Goal: Task Accomplishment & Management: Manage account settings

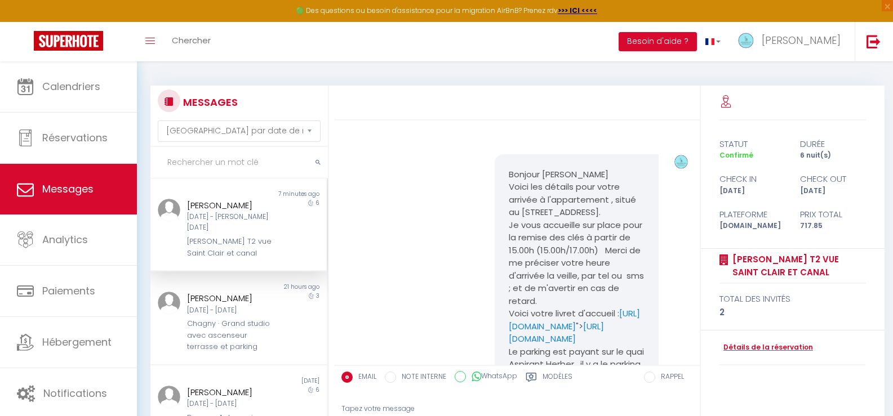
select select "message"
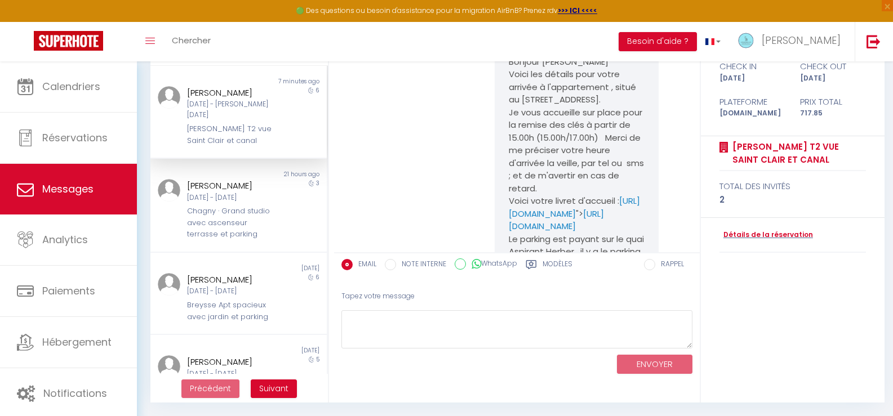
scroll to position [1873, 0]
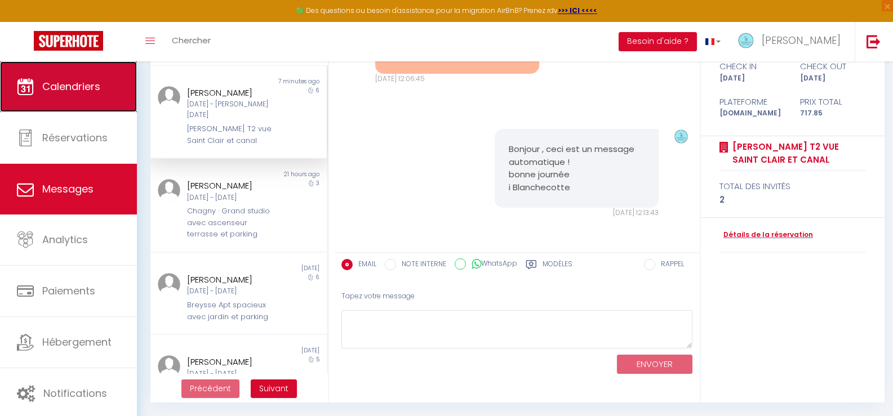
click at [81, 81] on span "Calendriers" at bounding box center [71, 86] width 58 height 14
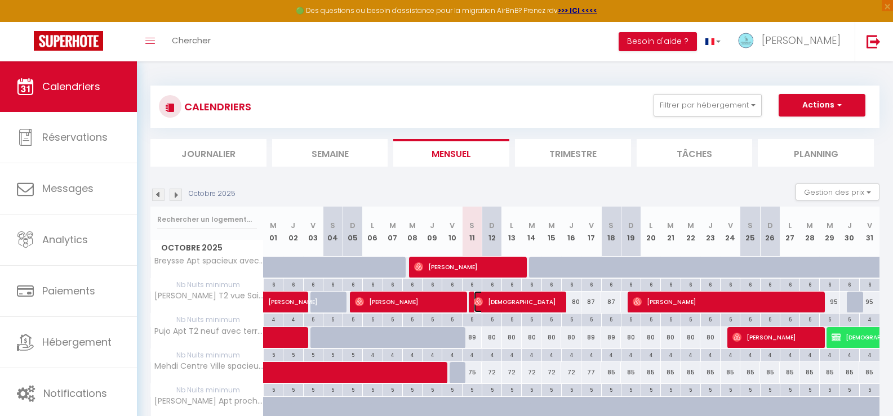
click at [510, 304] on span "[DEMOGRAPHIC_DATA]" at bounding box center [517, 301] width 86 height 21
select select "OK"
select select "0"
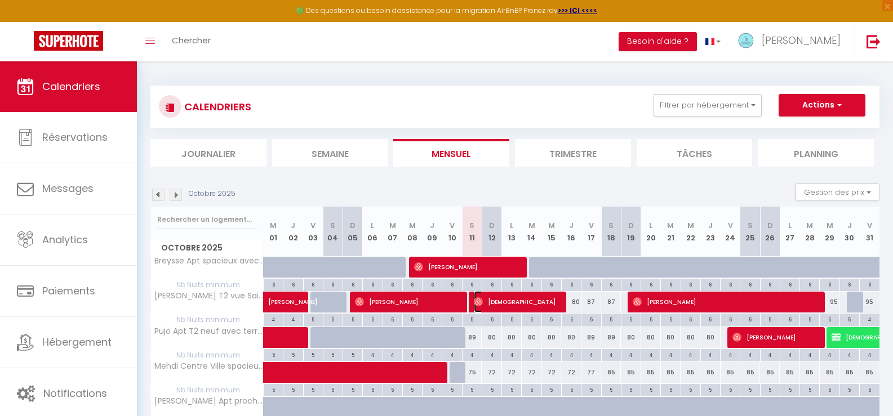
select select "1"
select select
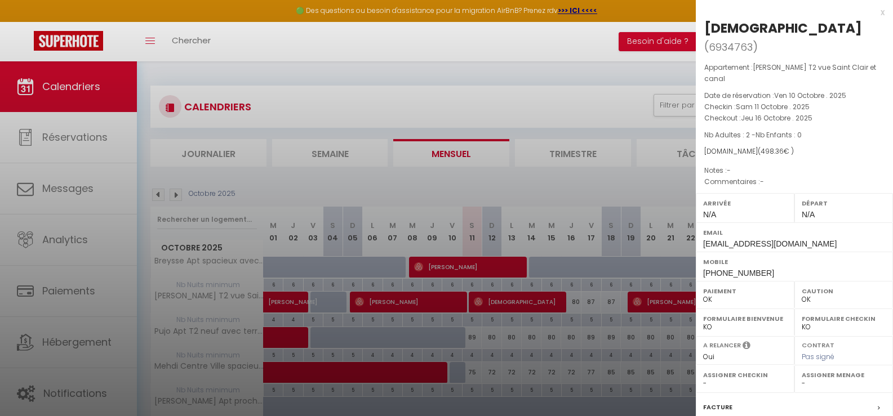
click at [535, 39] on div at bounding box center [446, 208] width 893 height 416
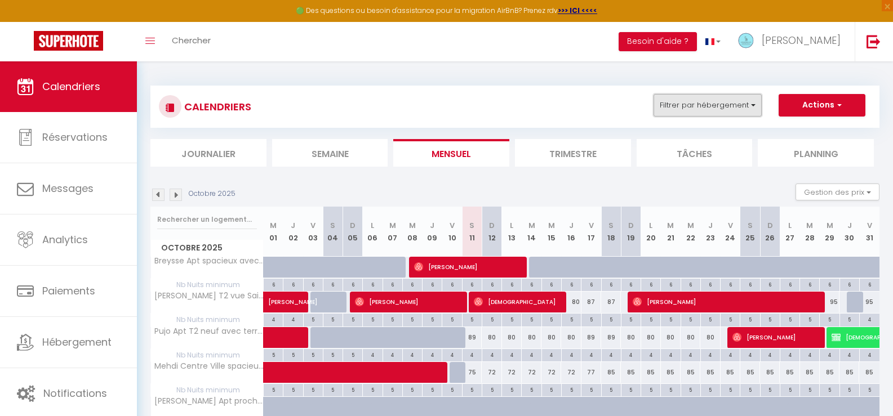
click at [678, 106] on button "Filtrer par hébergement" at bounding box center [707, 105] width 108 height 23
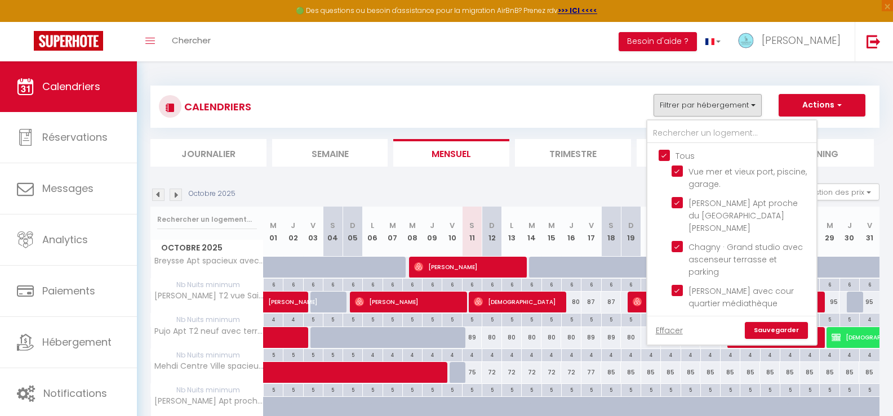
click at [661, 154] on input "Tous" at bounding box center [742, 154] width 169 height 11
checkbox input "false"
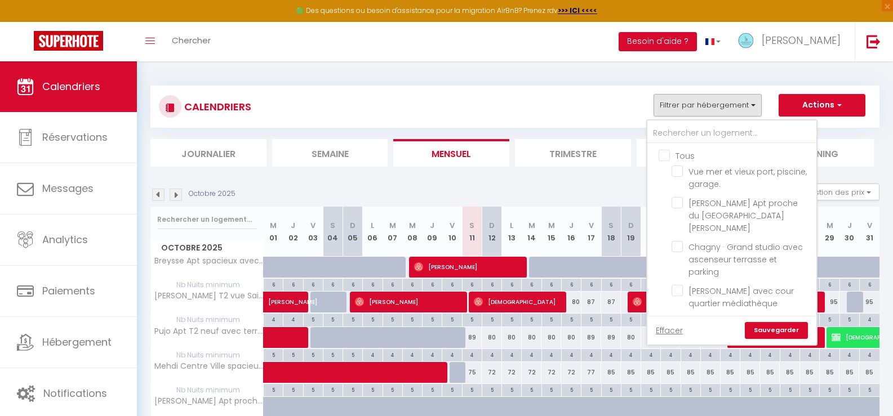
checkbox input "false"
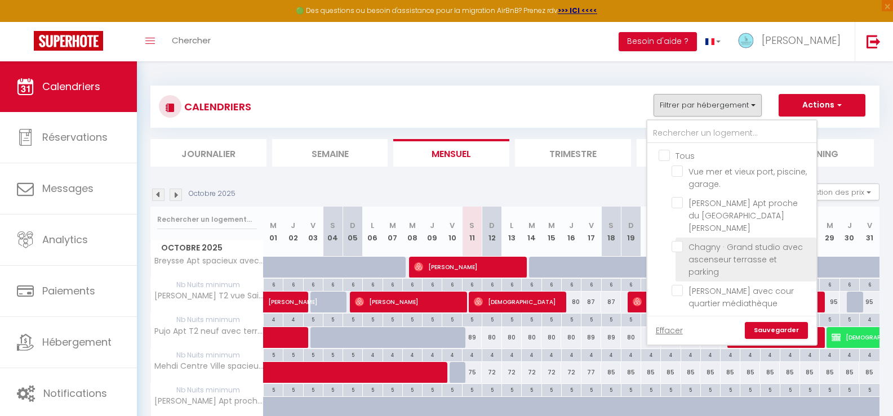
scroll to position [56, 0]
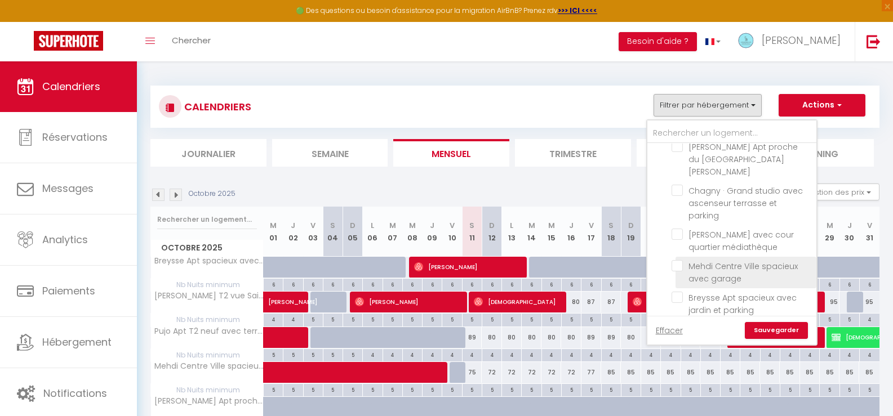
click at [682, 260] on input "Mehdi Centre Ville spacieux avec garage" at bounding box center [741, 265] width 141 height 11
checkbox input "true"
click at [764, 331] on link "Sauvegarder" at bounding box center [776, 330] width 63 height 17
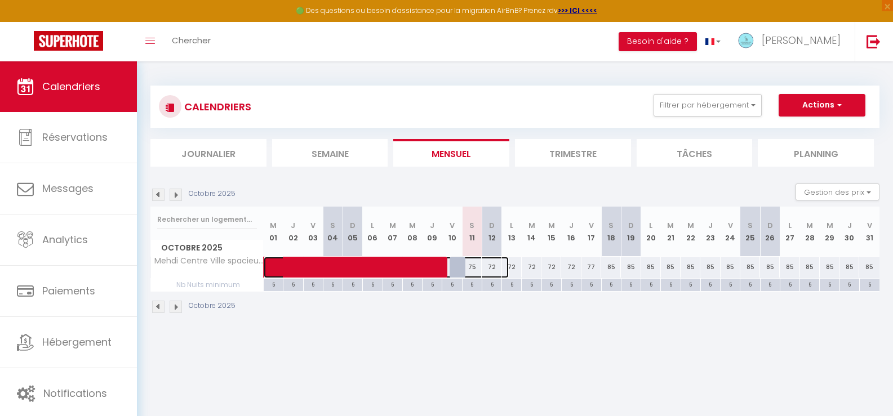
click at [472, 264] on span at bounding box center [391, 267] width 233 height 21
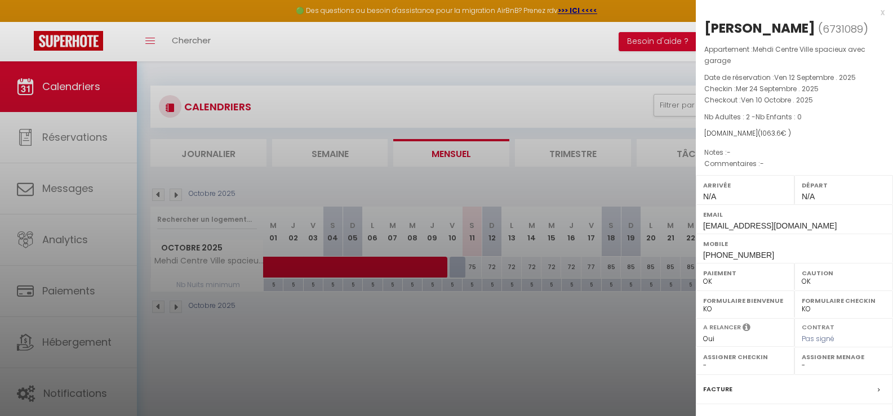
click at [489, 268] on div at bounding box center [446, 208] width 893 height 416
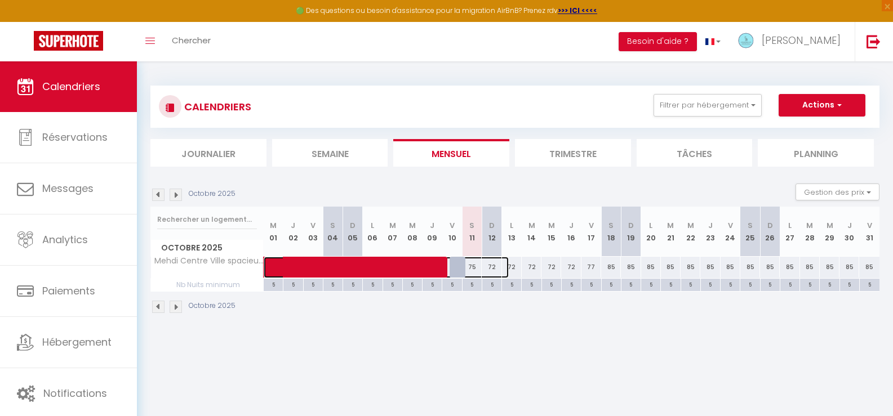
click at [489, 268] on span at bounding box center [391, 267] width 233 height 21
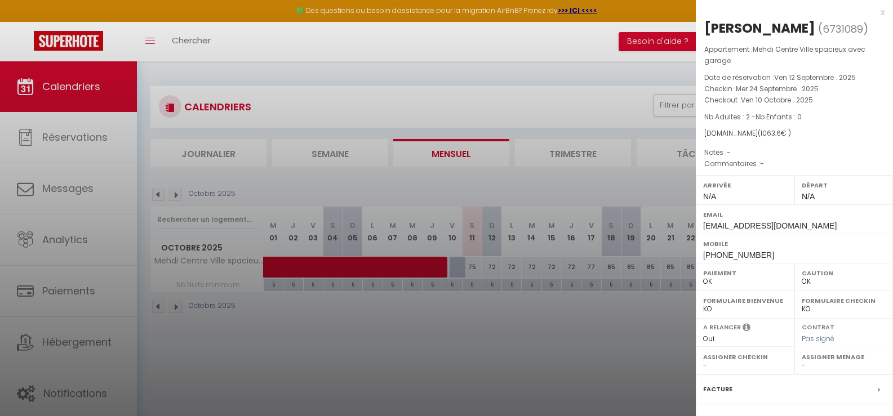
click at [489, 268] on div at bounding box center [446, 208] width 893 height 416
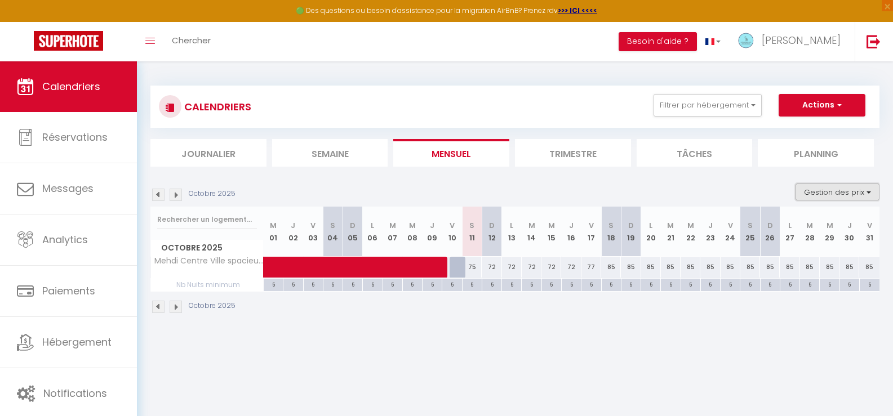
click at [821, 190] on button "Gestion des prix" at bounding box center [837, 192] width 84 height 17
click at [778, 266] on input "Disponibilité" at bounding box center [827, 266] width 101 height 11
checkbox input "true"
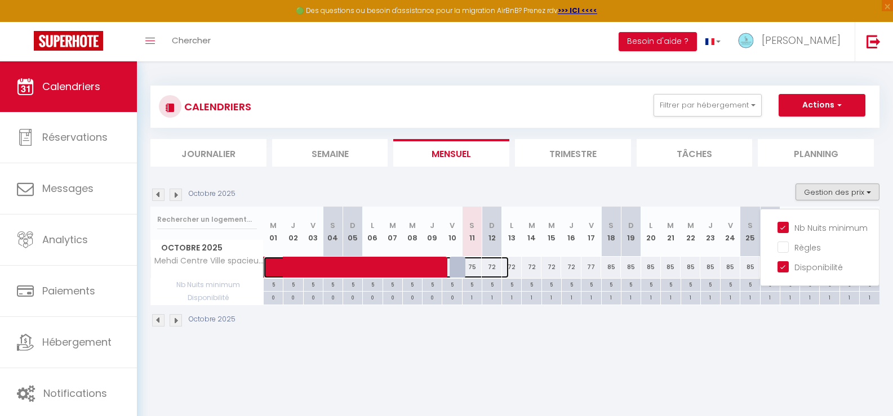
click at [491, 266] on span at bounding box center [391, 267] width 233 height 21
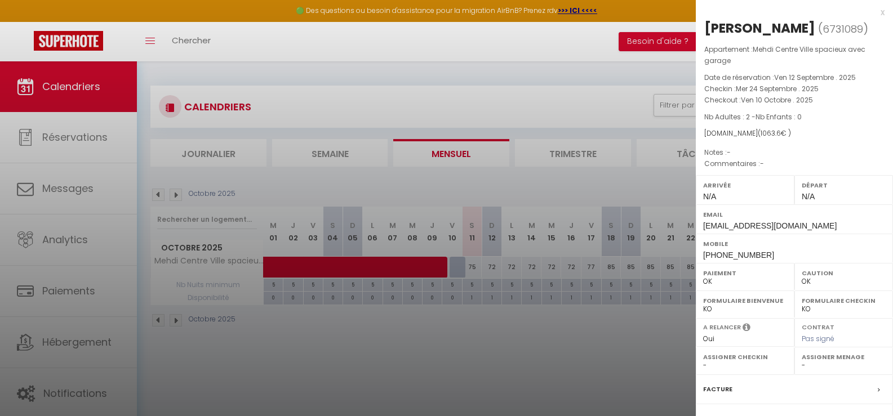
click at [491, 266] on div at bounding box center [446, 208] width 893 height 416
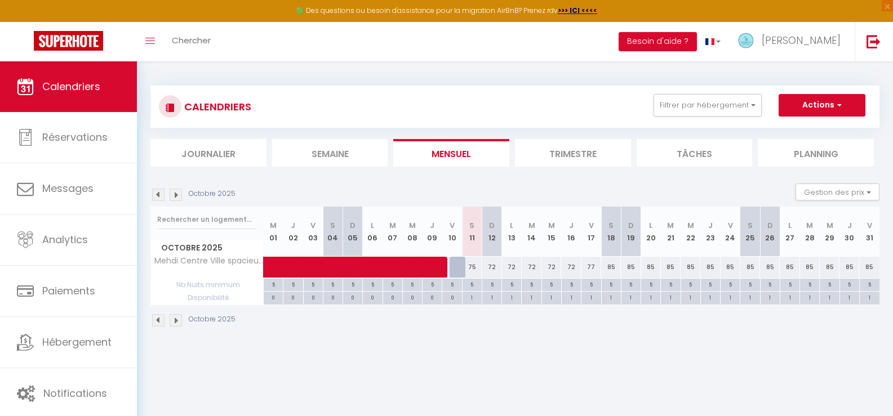
click at [471, 295] on div "1" at bounding box center [471, 297] width 19 height 11
select select "1"
type input "Sam 11 Octobre 2025"
type input "Dim 12 Octobre 2025"
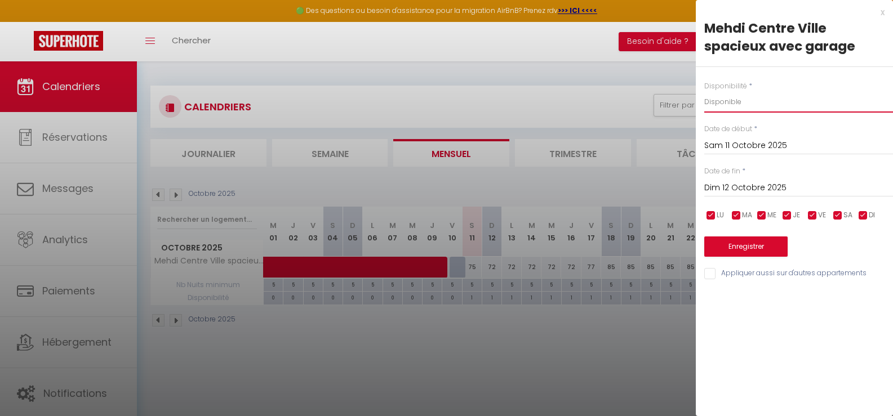
click at [719, 104] on select "Disponible Indisponible" at bounding box center [798, 101] width 189 height 21
select select "0"
click at [704, 91] on select "Disponible Indisponible" at bounding box center [798, 101] width 189 height 21
click at [739, 243] on button "Enregistrer" at bounding box center [745, 247] width 83 height 20
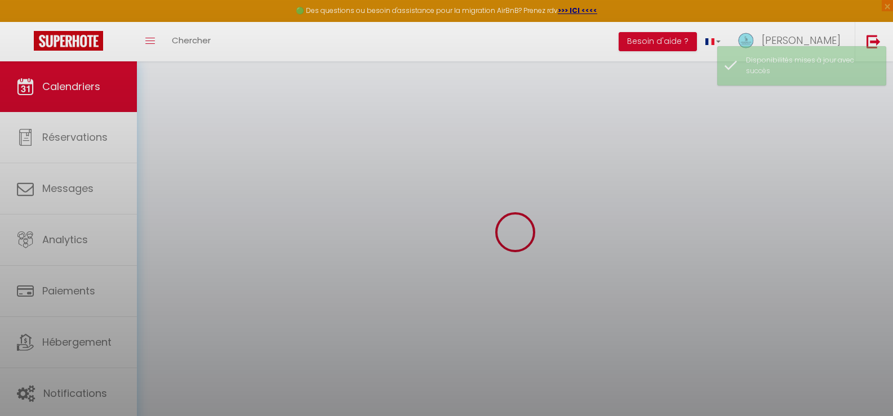
select select "0"
